Goal: Find specific page/section: Find specific page/section

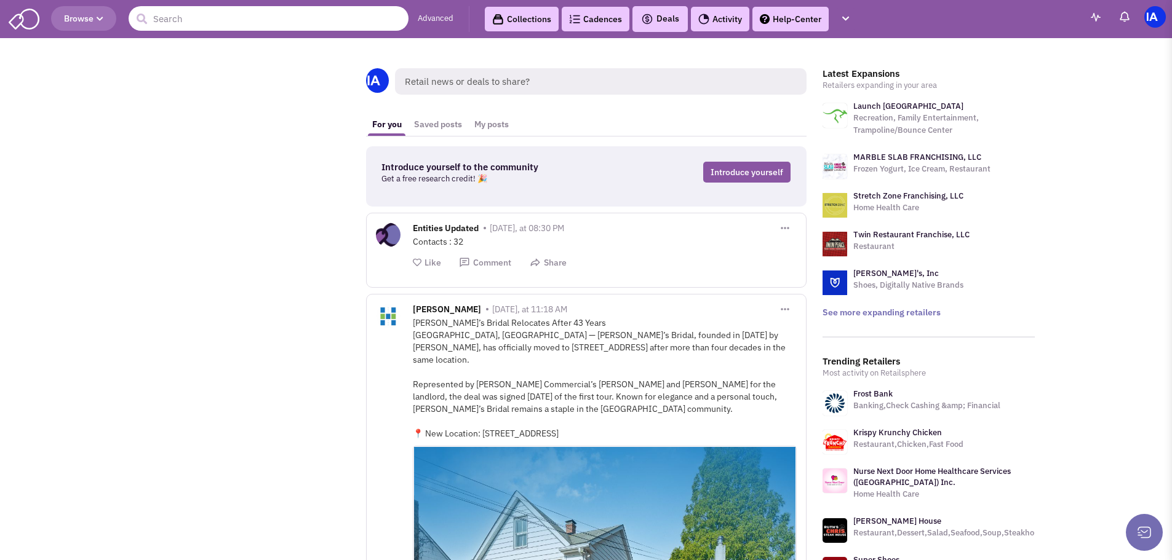
click at [324, 14] on input "text" at bounding box center [269, 18] width 280 height 25
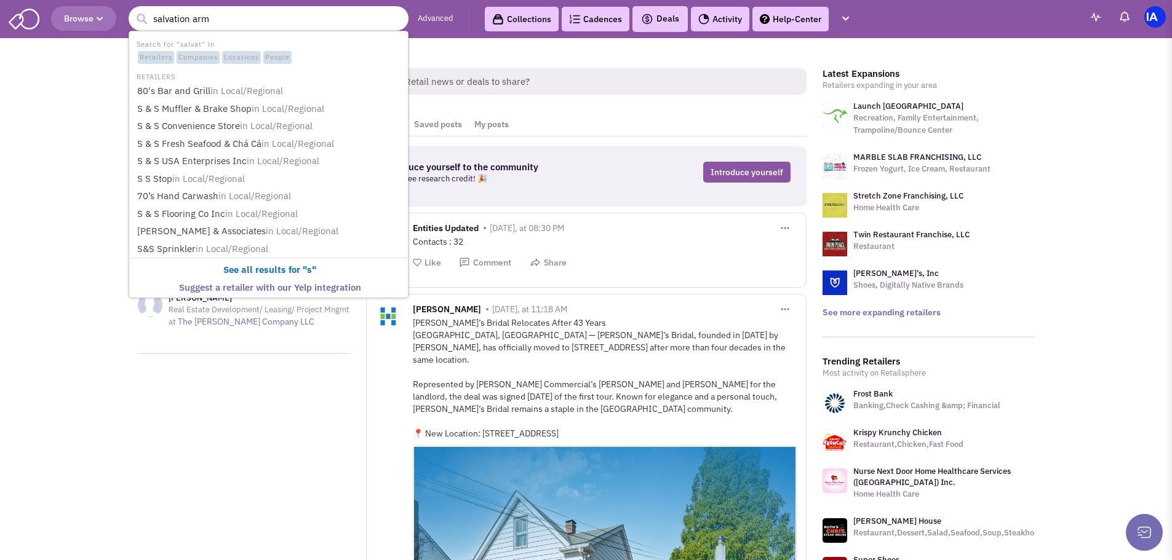
type input "salvation army"
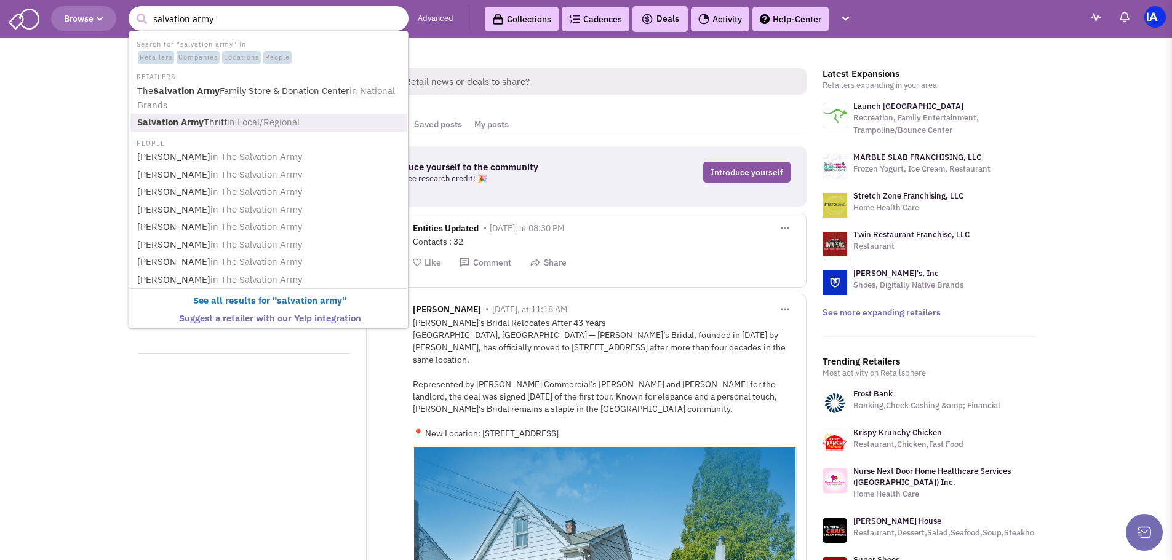
click at [300, 125] on span "in Local/Regional" at bounding box center [263, 122] width 73 height 12
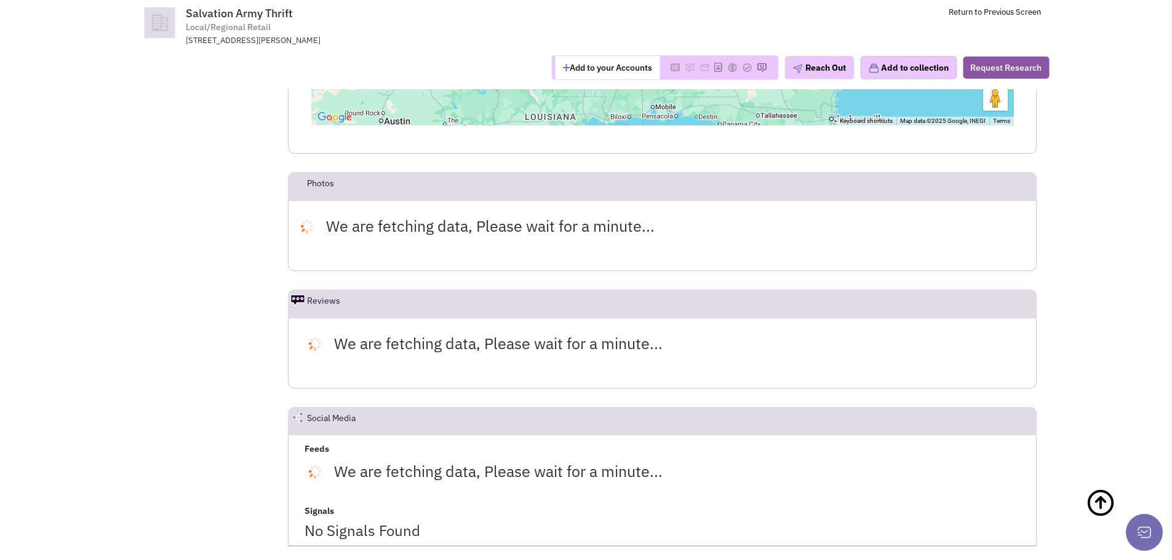
scroll to position [1786, 0]
